Goal: Check status: Check status

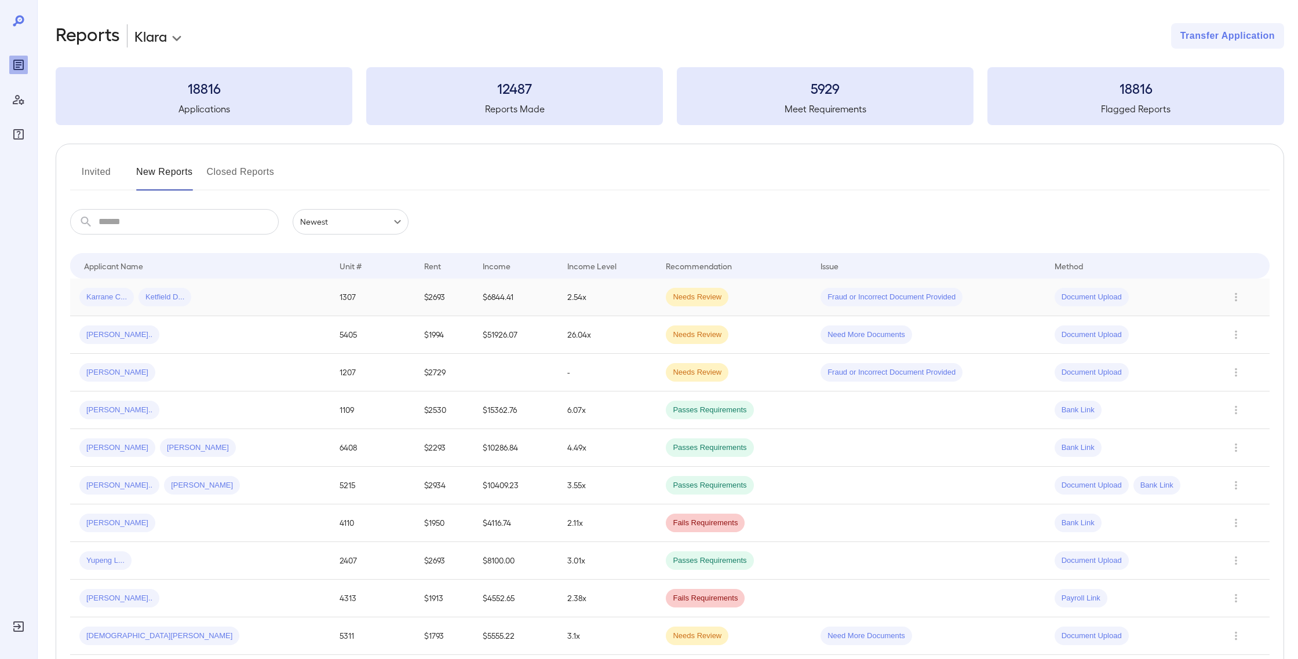
click at [558, 298] on td "2.54x" at bounding box center [607, 298] width 98 height 38
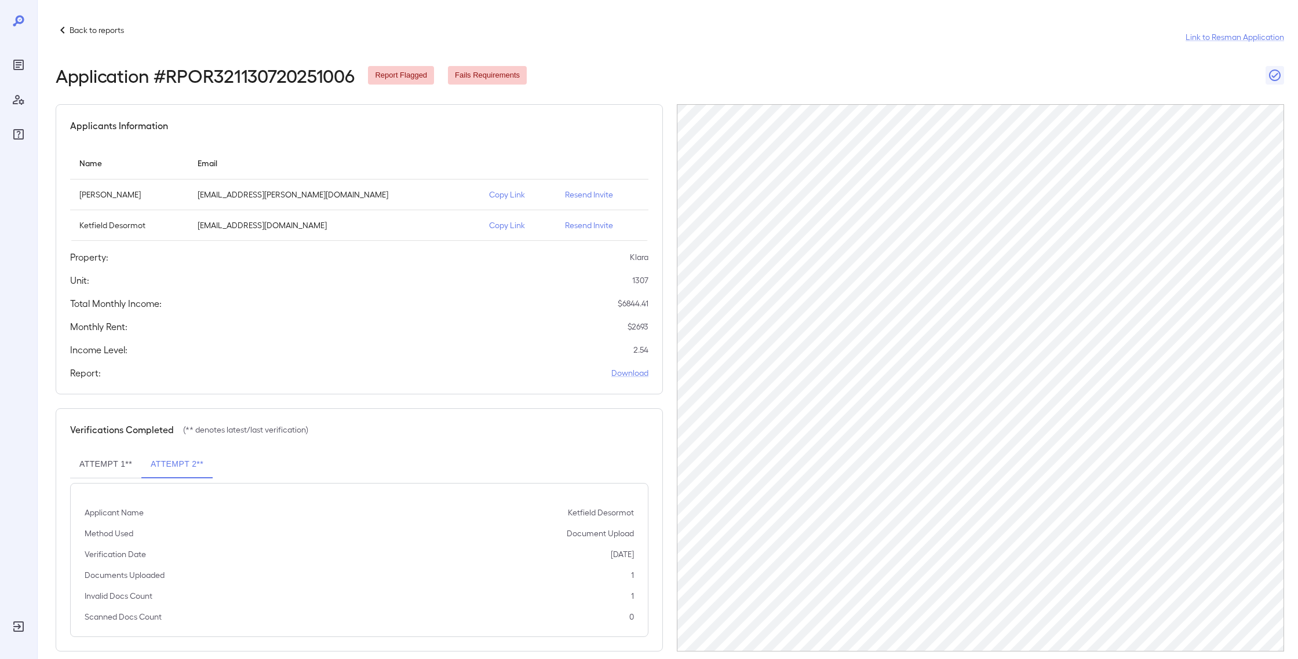
click at [96, 474] on button "Attempt 1**" at bounding box center [105, 465] width 71 height 28
click at [170, 466] on button "Attempt 2**" at bounding box center [176, 465] width 71 height 28
